Goal: Transaction & Acquisition: Purchase product/service

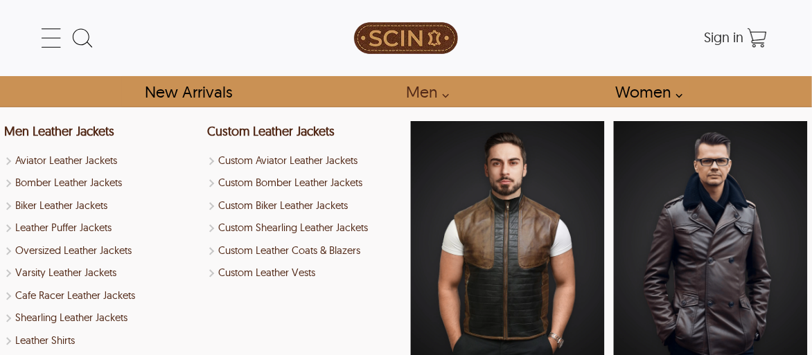
click at [429, 97] on link "Men" at bounding box center [423, 91] width 66 height 31
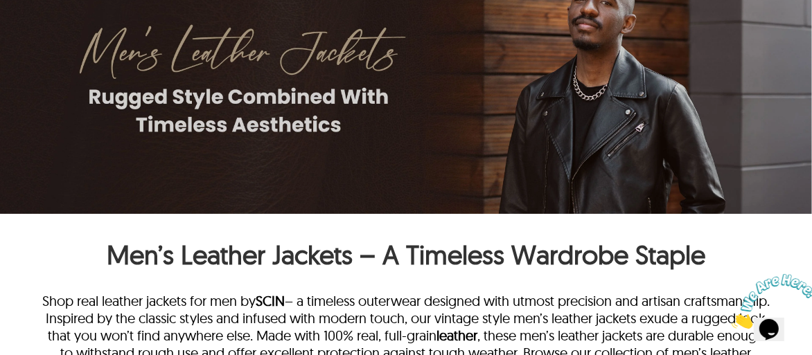
scroll to position [166, 0]
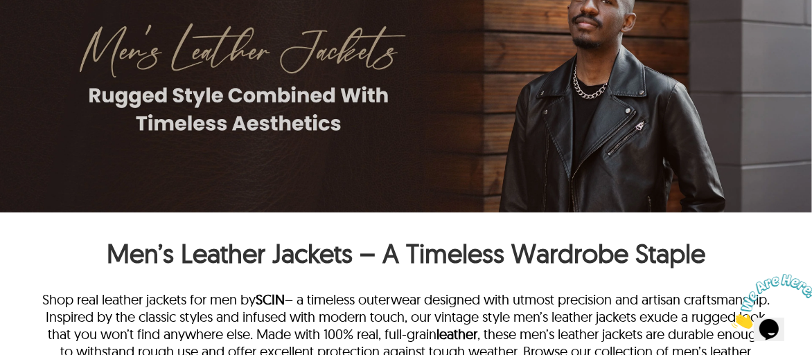
click at [731, 319] on icon "Close" at bounding box center [731, 325] width 0 height 12
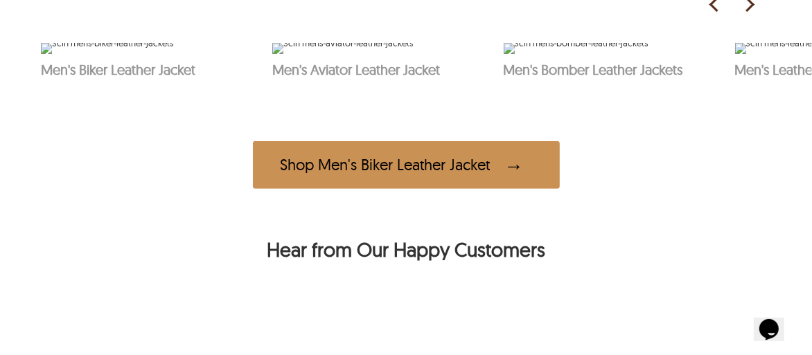
scroll to position [747, 0]
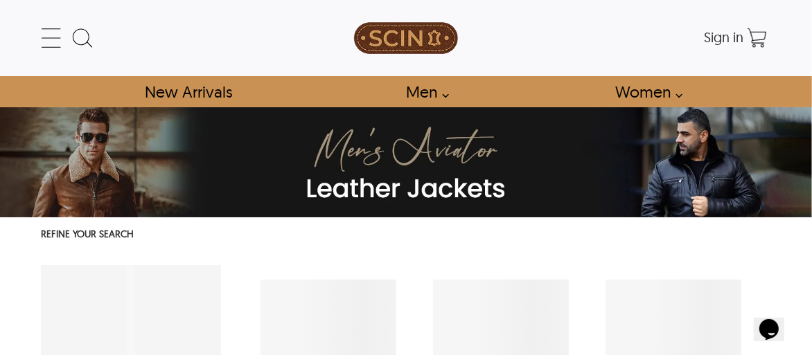
select select "********"
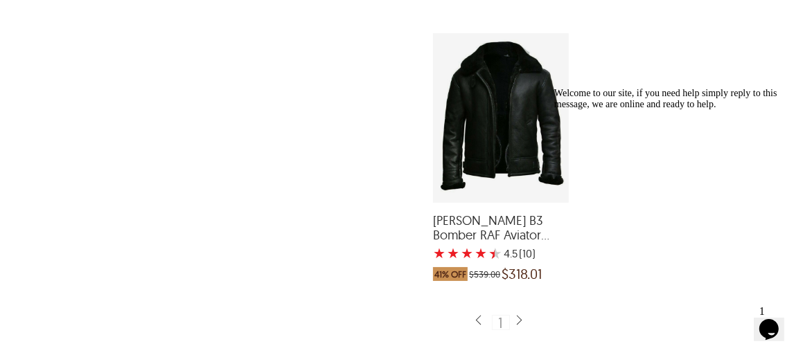
scroll to position [1384, 0]
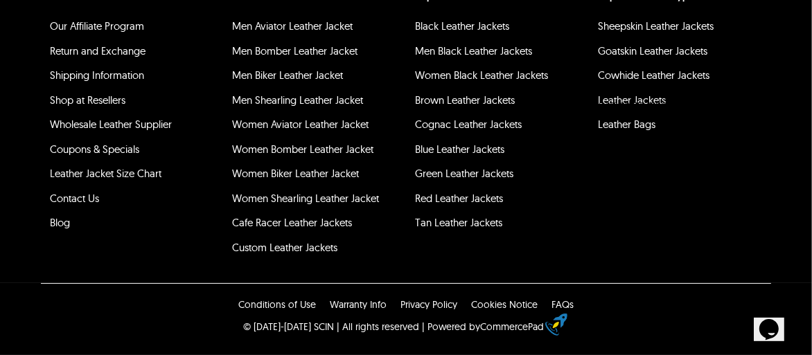
scroll to position [1384, 0]
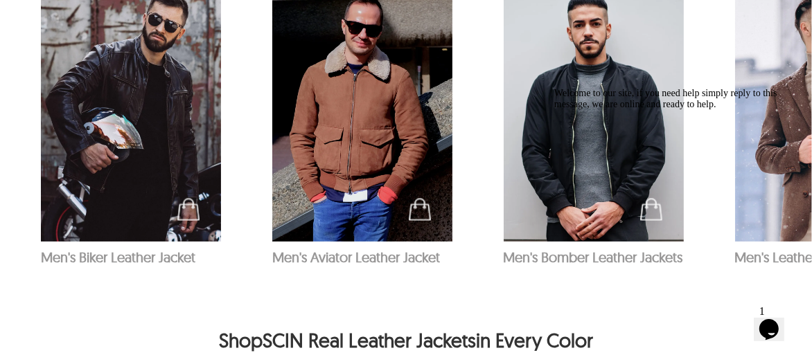
scroll to position [1757, 0]
